Goal: Task Accomplishment & Management: Complete application form

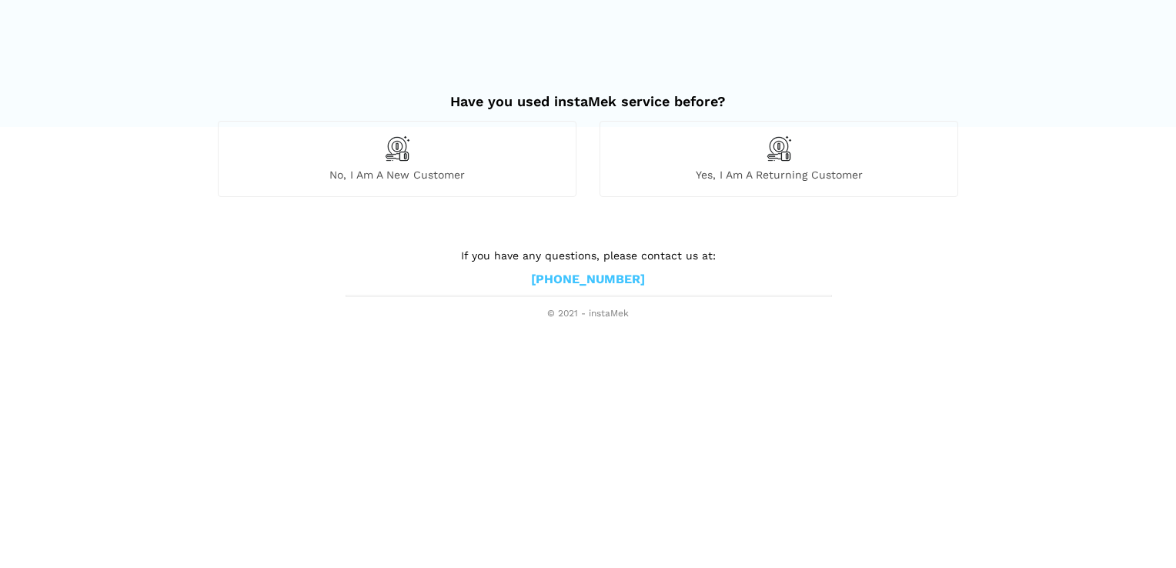
click at [416, 162] on div "No, I am a new customer" at bounding box center [397, 158] width 359 height 75
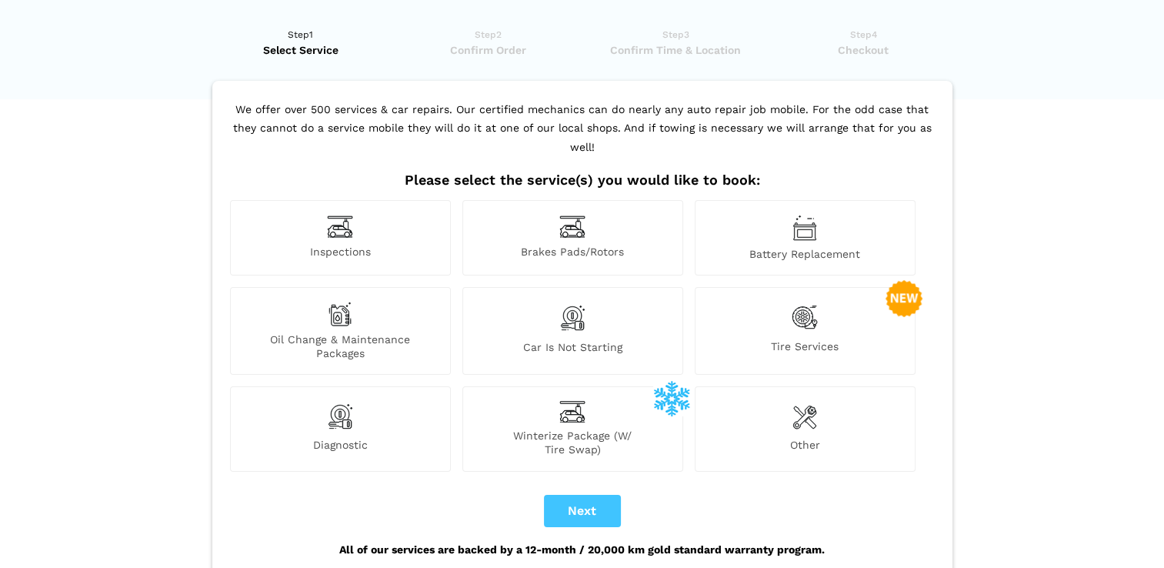
scroll to position [43, 0]
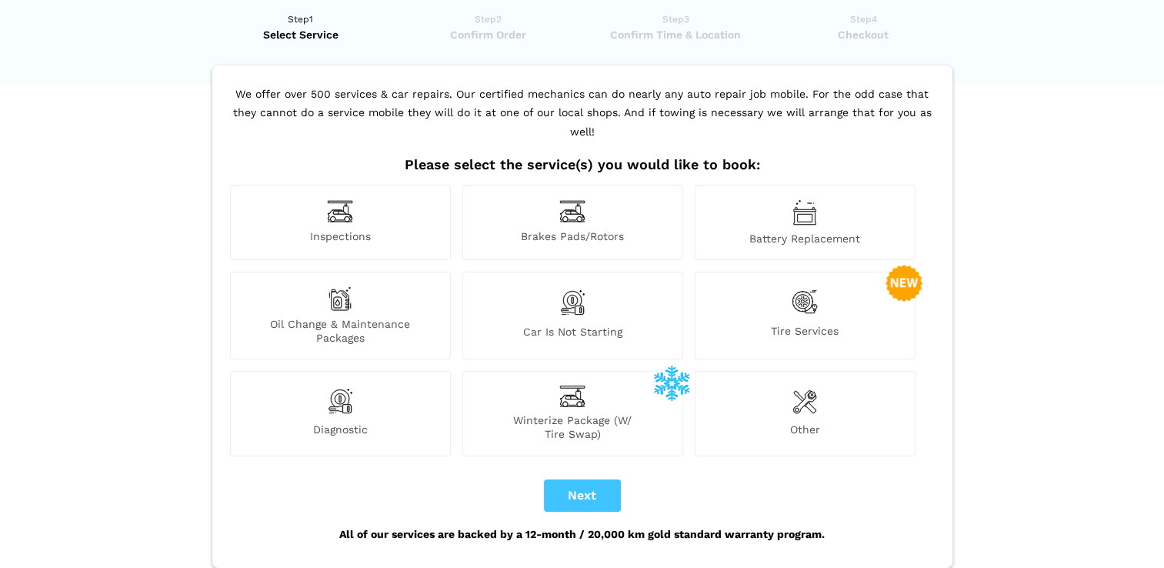
click at [822, 422] on span "Other" at bounding box center [805, 431] width 219 height 18
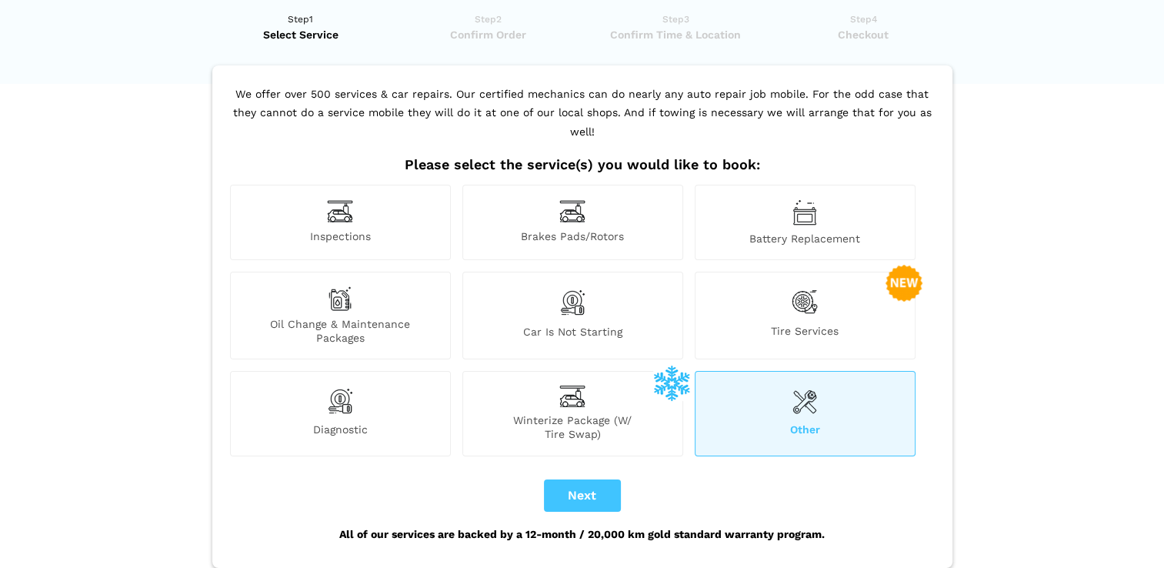
click at [345, 199] on img at bounding box center [340, 211] width 26 height 24
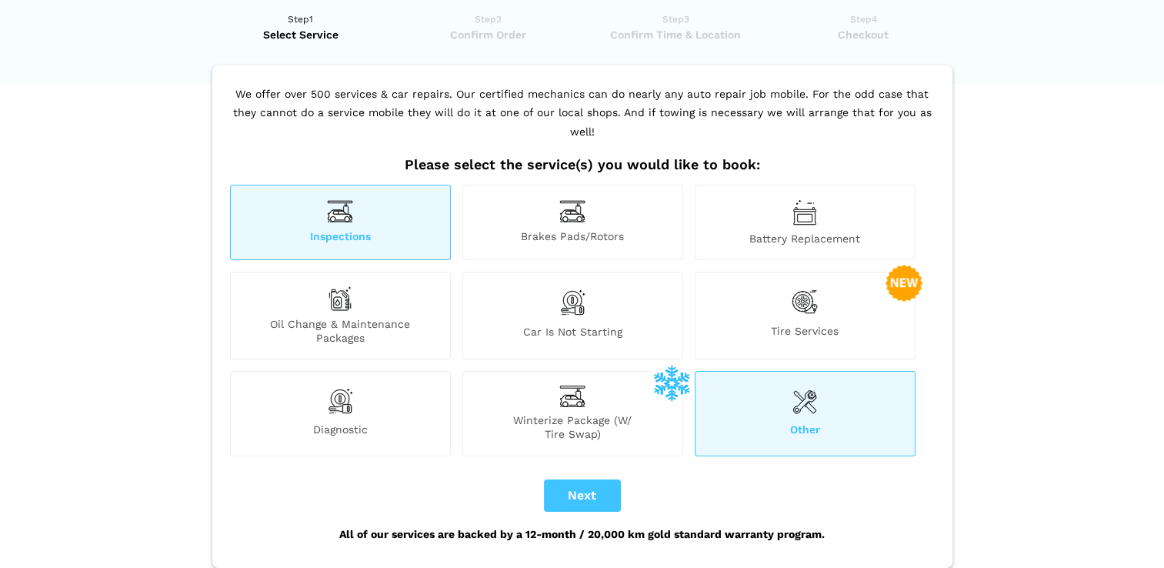
click at [816, 385] on img at bounding box center [804, 400] width 25 height 31
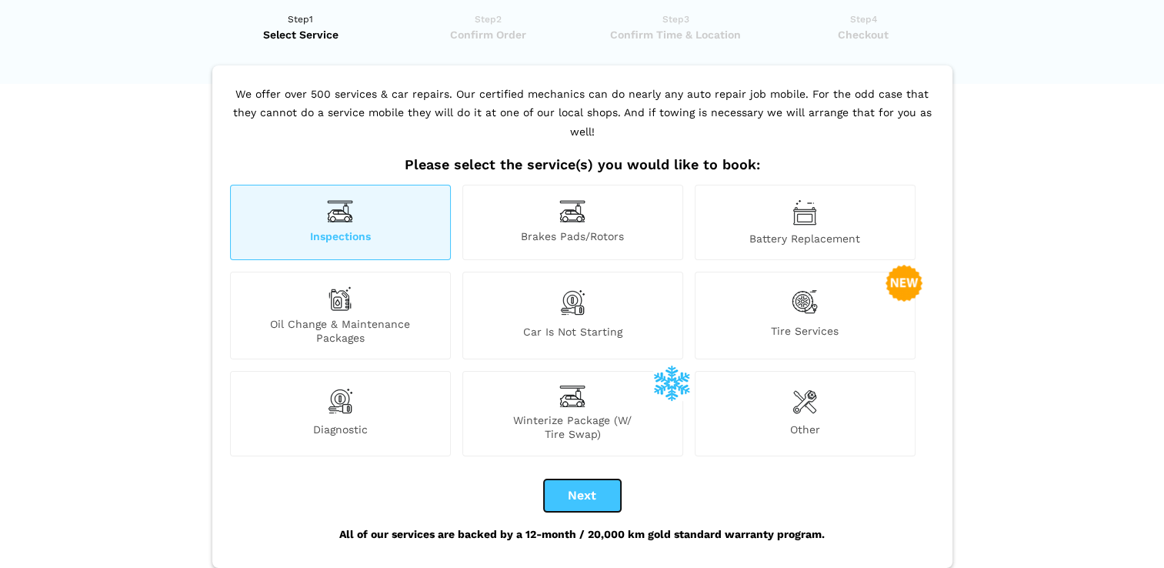
click at [579, 479] on button "Next" at bounding box center [582, 495] width 77 height 32
checkbox input "true"
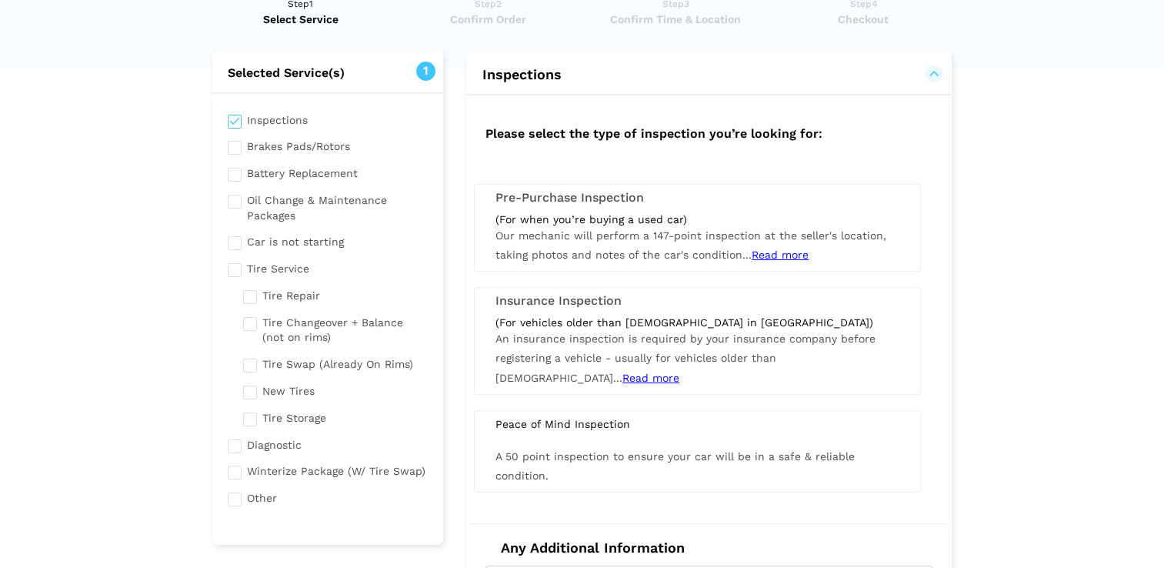
scroll to position [77, 0]
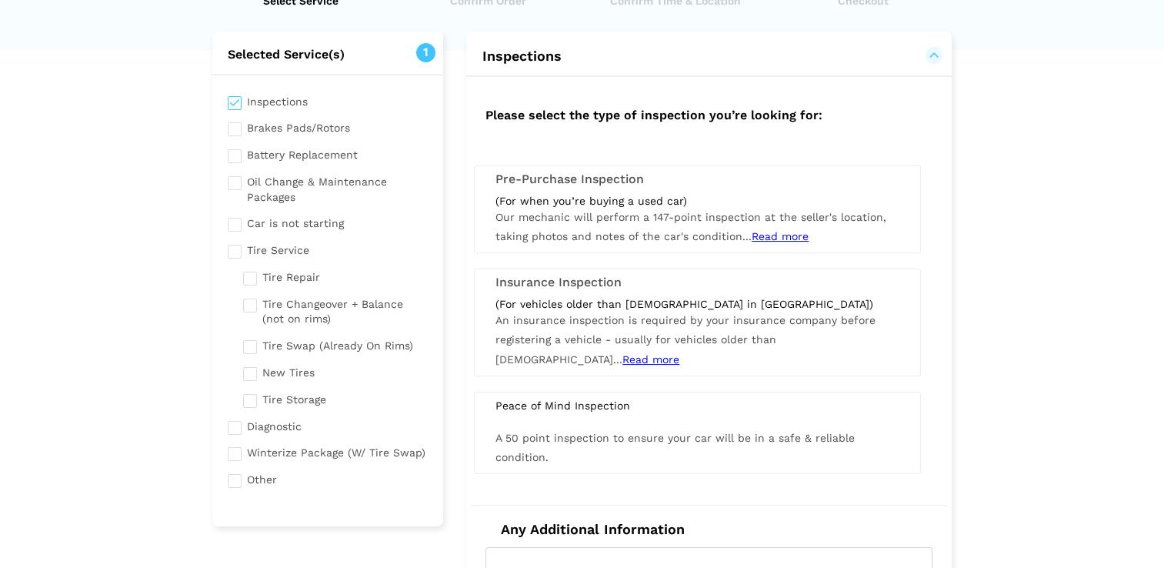
click at [798, 231] on span "Read more" at bounding box center [780, 236] width 57 height 12
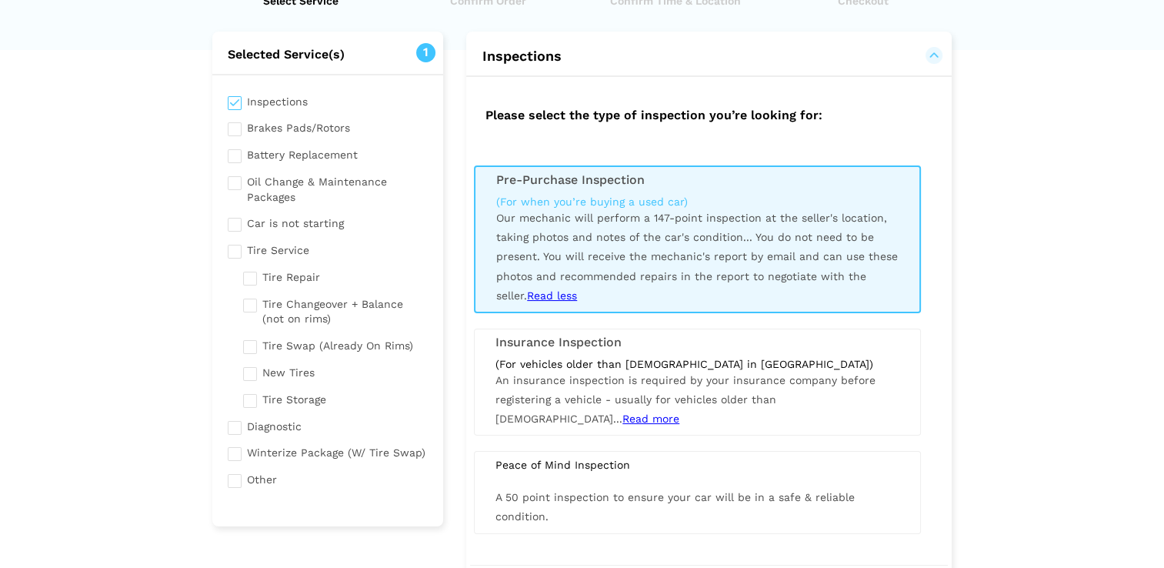
scroll to position [92, 0]
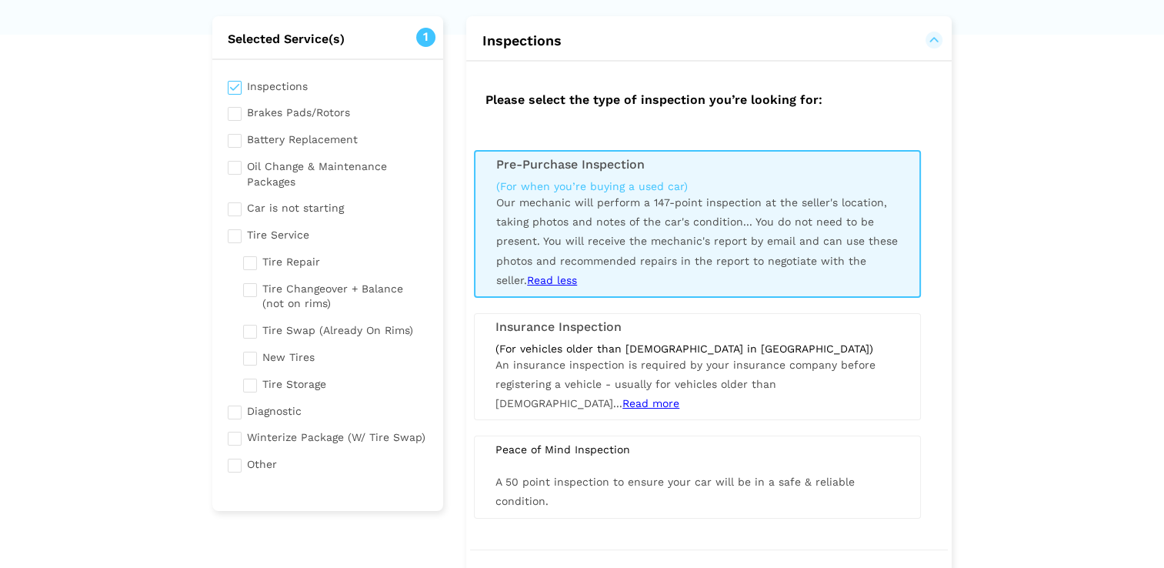
click at [539, 277] on span "Read less" at bounding box center [552, 280] width 50 height 12
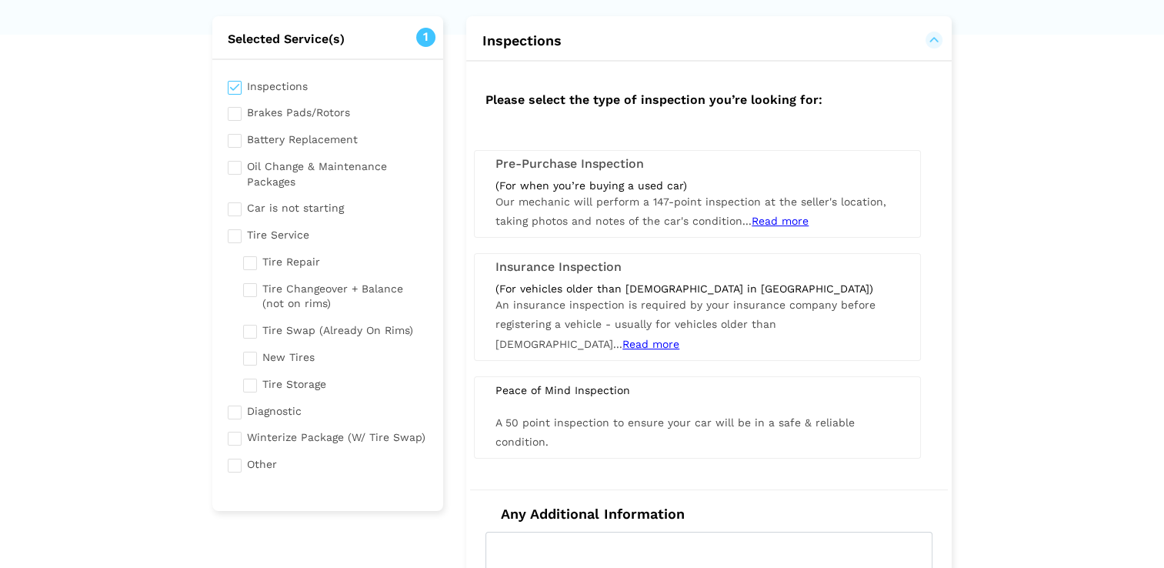
click at [585, 165] on h3 "Pre-Purchase Inspection" at bounding box center [697, 164] width 404 height 14
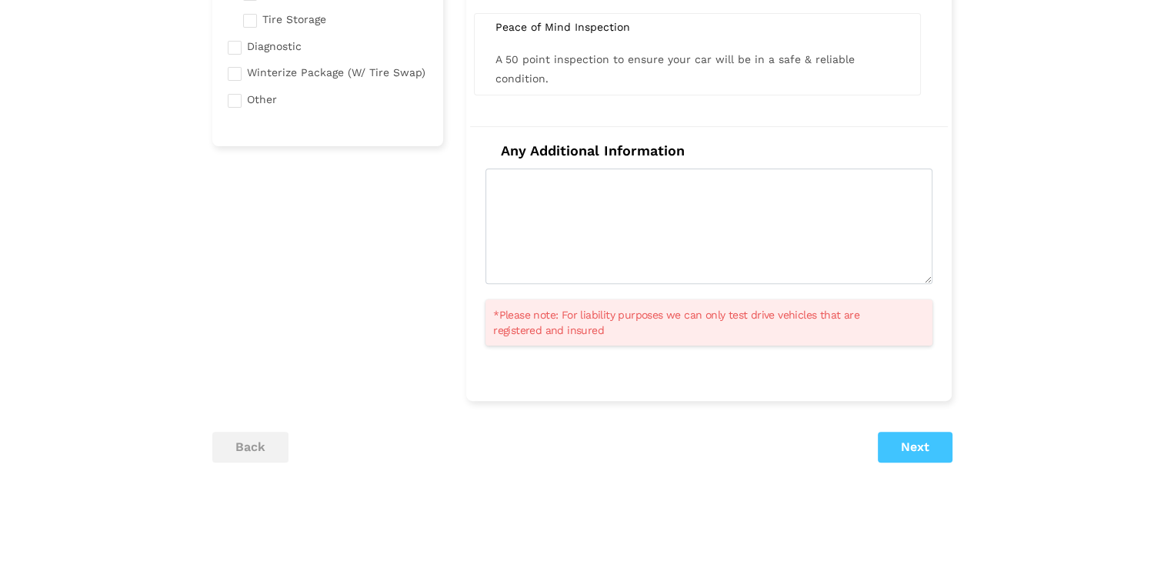
scroll to position [459, 0]
click at [892, 437] on button "Next" at bounding box center [915, 445] width 75 height 31
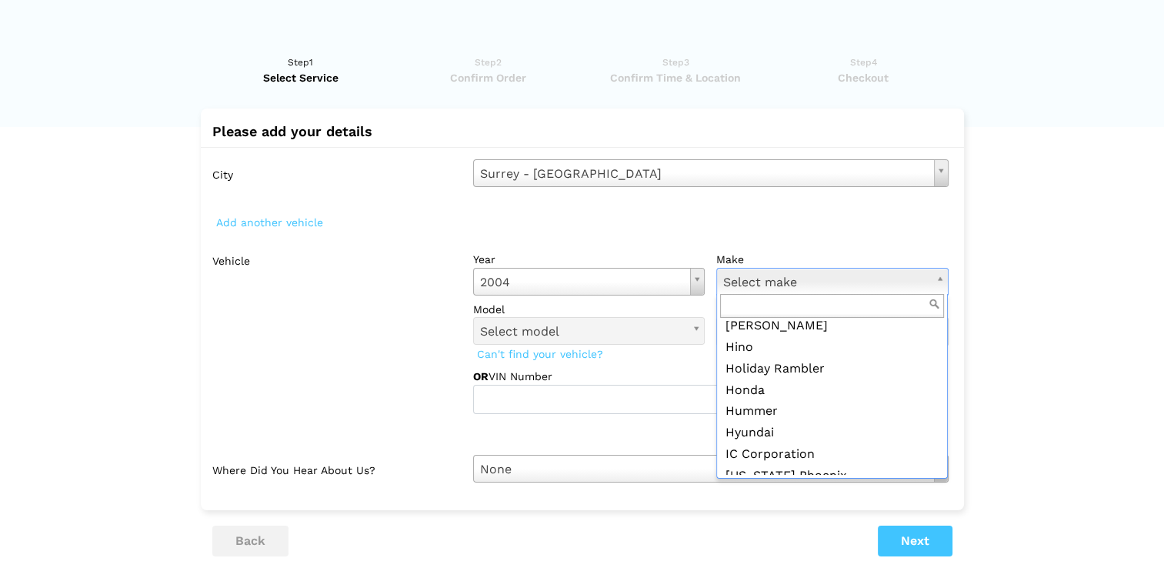
scroll to position [837, 0]
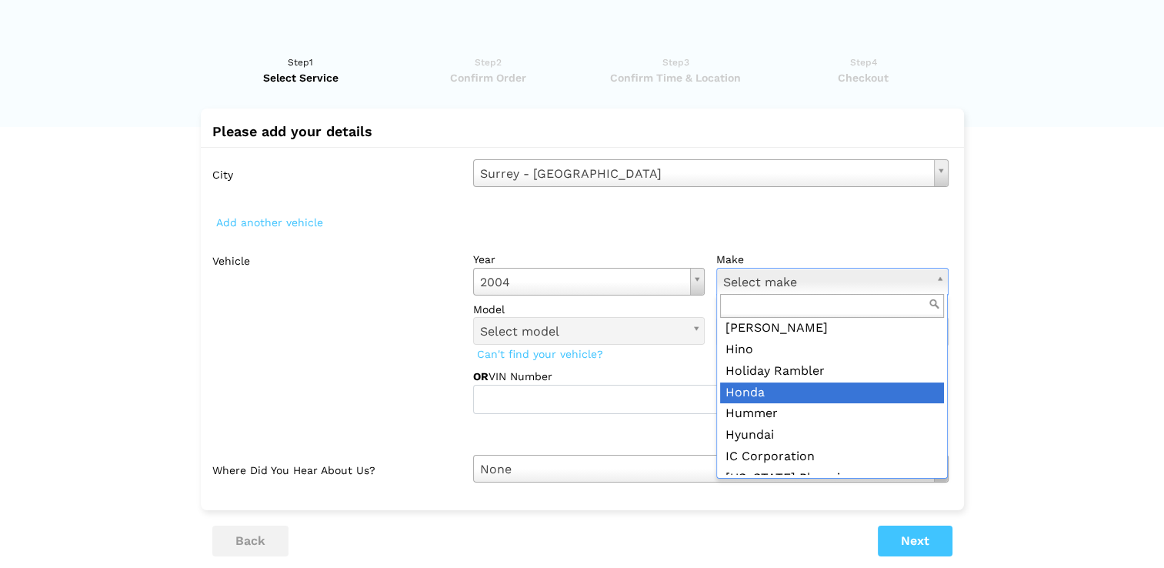
drag, startPoint x: 869, startPoint y: 283, endPoint x: 759, endPoint y: 394, distance: 156.7
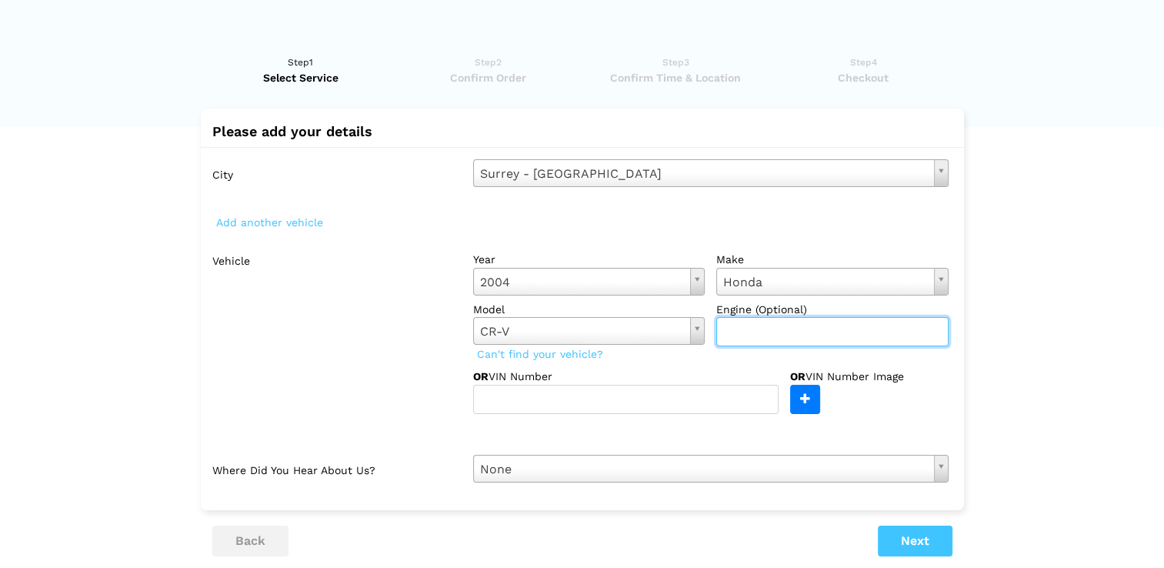
click at [812, 339] on input "text" at bounding box center [832, 331] width 232 height 29
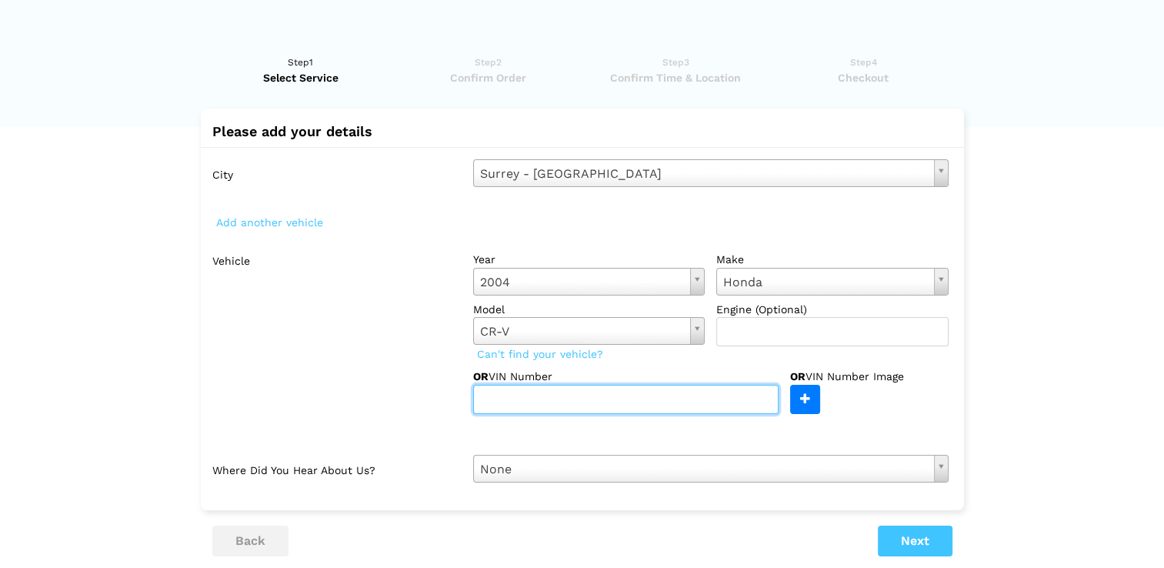
click at [589, 401] on input "text" at bounding box center [625, 399] width 305 height 29
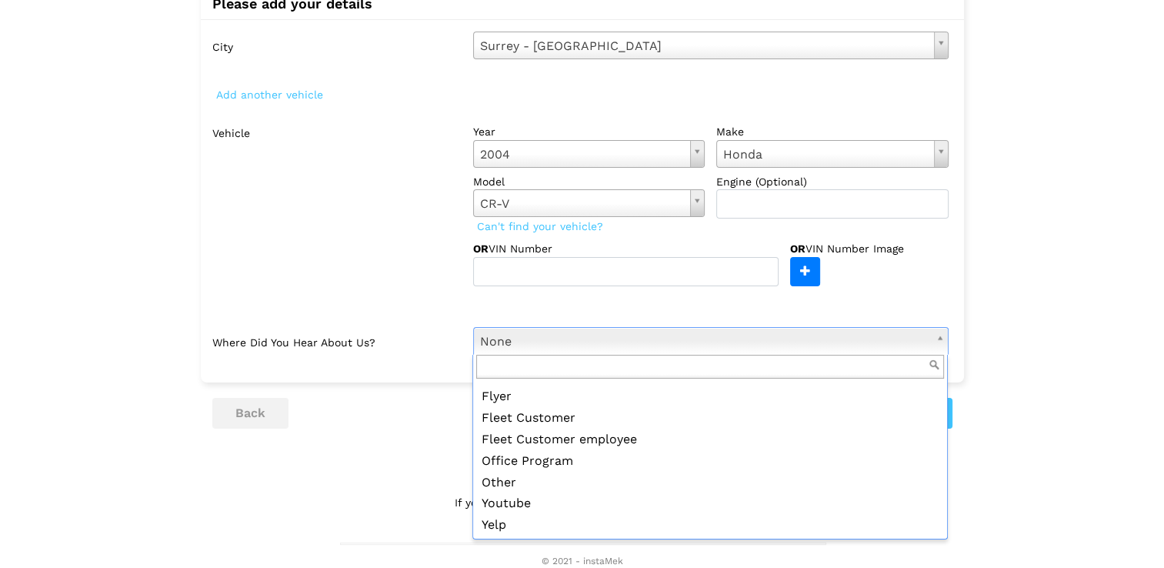
scroll to position [166, 0]
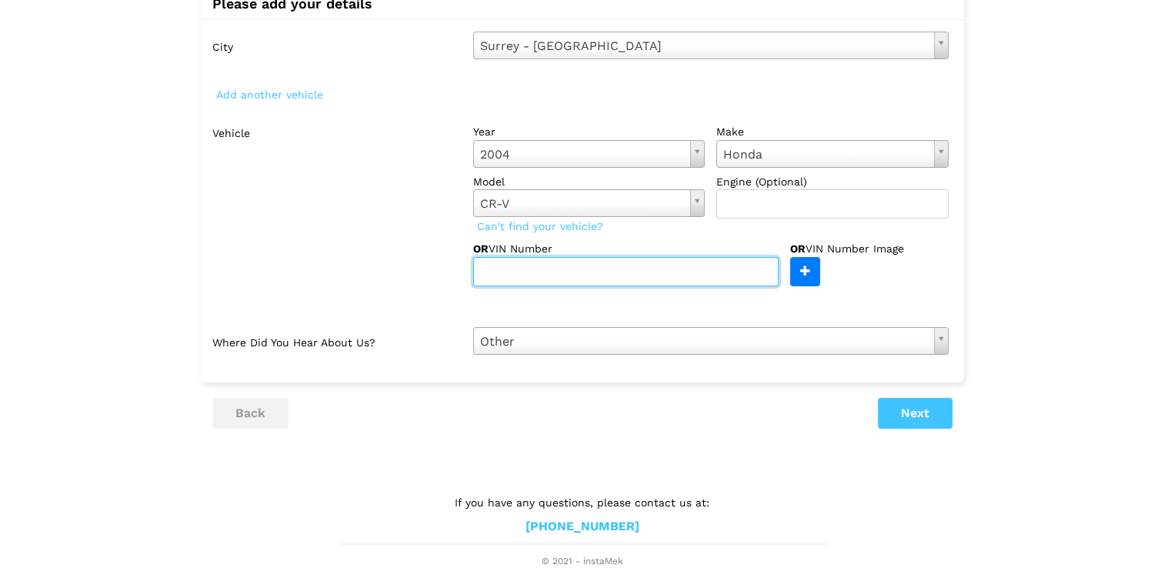
click at [732, 261] on input "text" at bounding box center [625, 271] width 305 height 29
click at [811, 267] on input "file" at bounding box center [413, 272] width 811 height 28
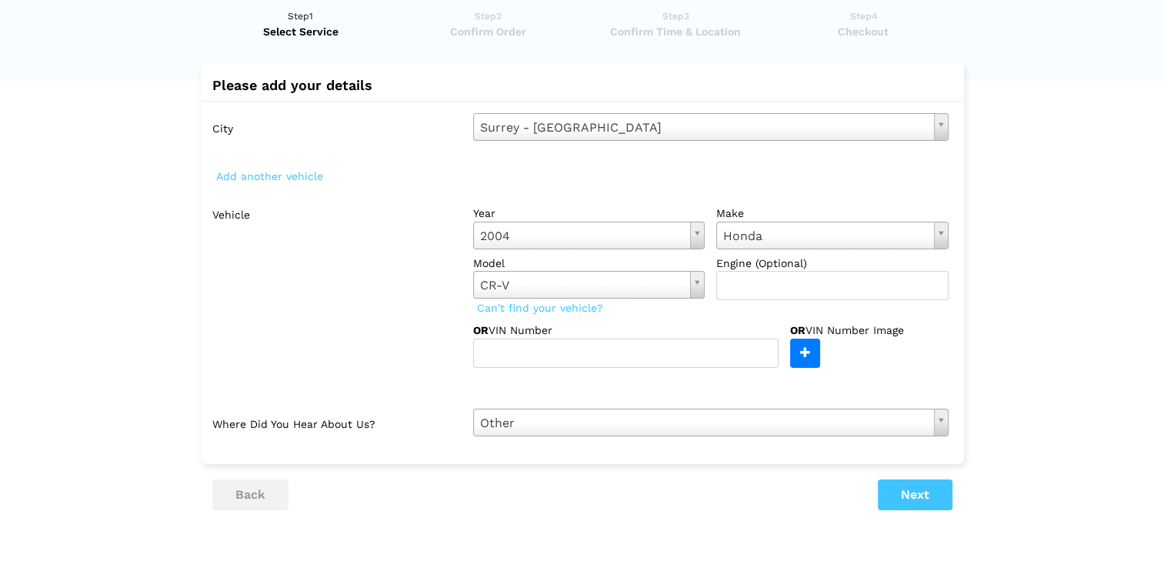
scroll to position [128, 0]
